Goal: Task Accomplishment & Management: Use online tool/utility

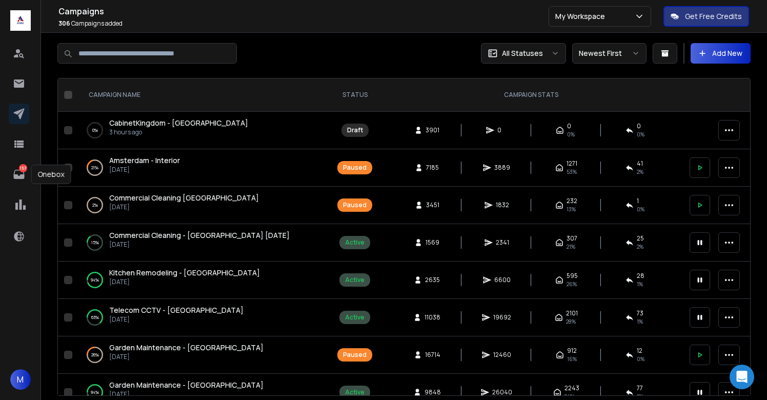
click at [19, 172] on icon at bounding box center [19, 174] width 12 height 12
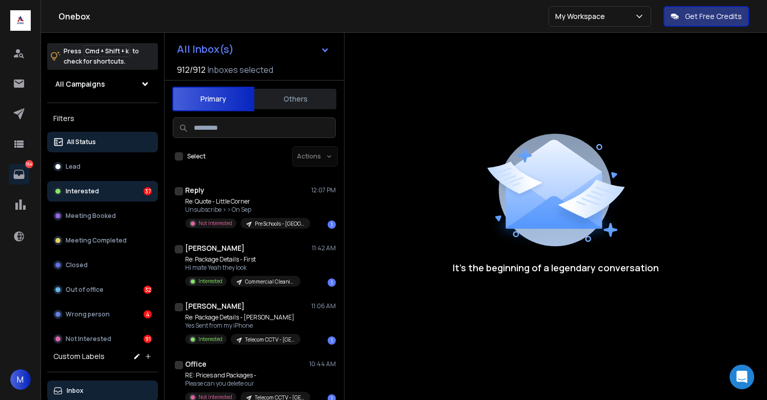
click at [89, 192] on p "Interested" at bounding box center [82, 191] width 33 height 8
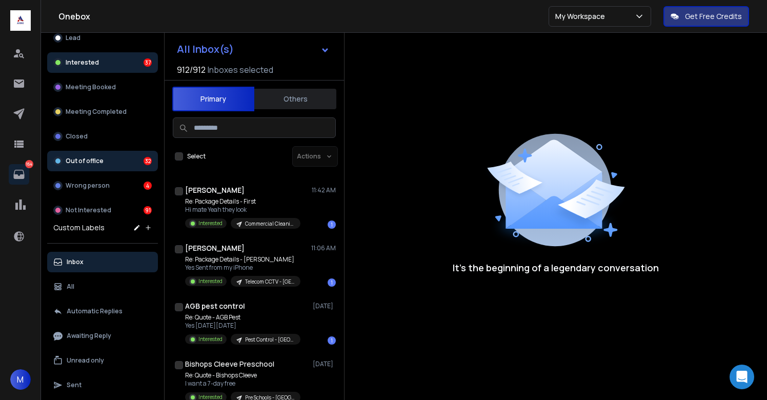
scroll to position [131, 0]
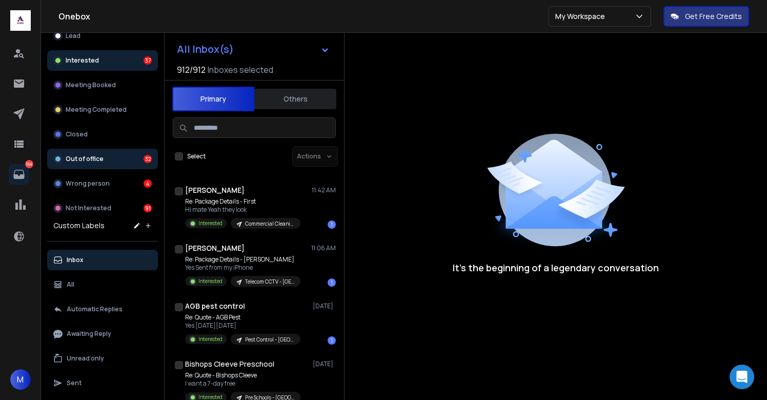
click at [88, 286] on button "All" at bounding box center [102, 284] width 111 height 21
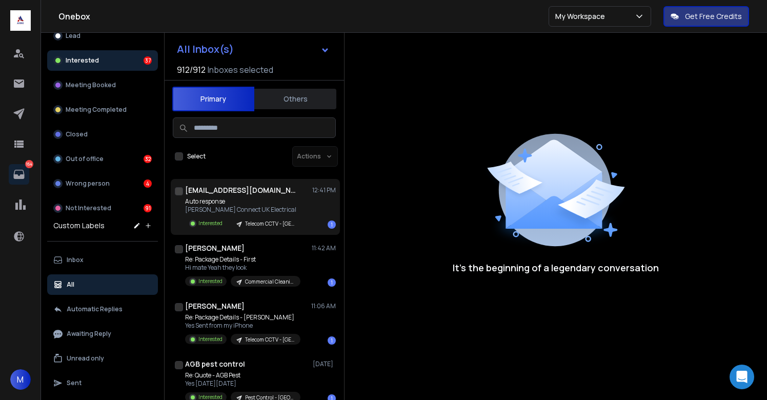
click at [255, 196] on div "info@connectukelectrical.co.uk 12:41 PM Auto response Daniel Poole Connect UK E…" at bounding box center [260, 207] width 151 height 44
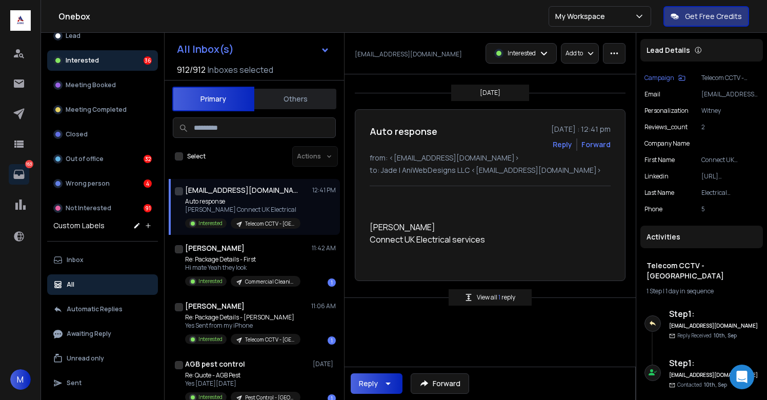
click at [533, 53] on p "Interested" at bounding box center [522, 53] width 28 height 8
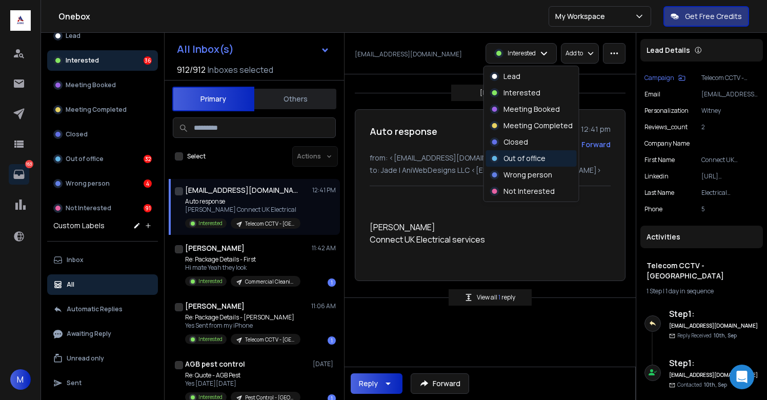
click at [517, 163] on p "Out of office" at bounding box center [524, 158] width 42 height 10
